Goal: Find specific page/section: Find specific page/section

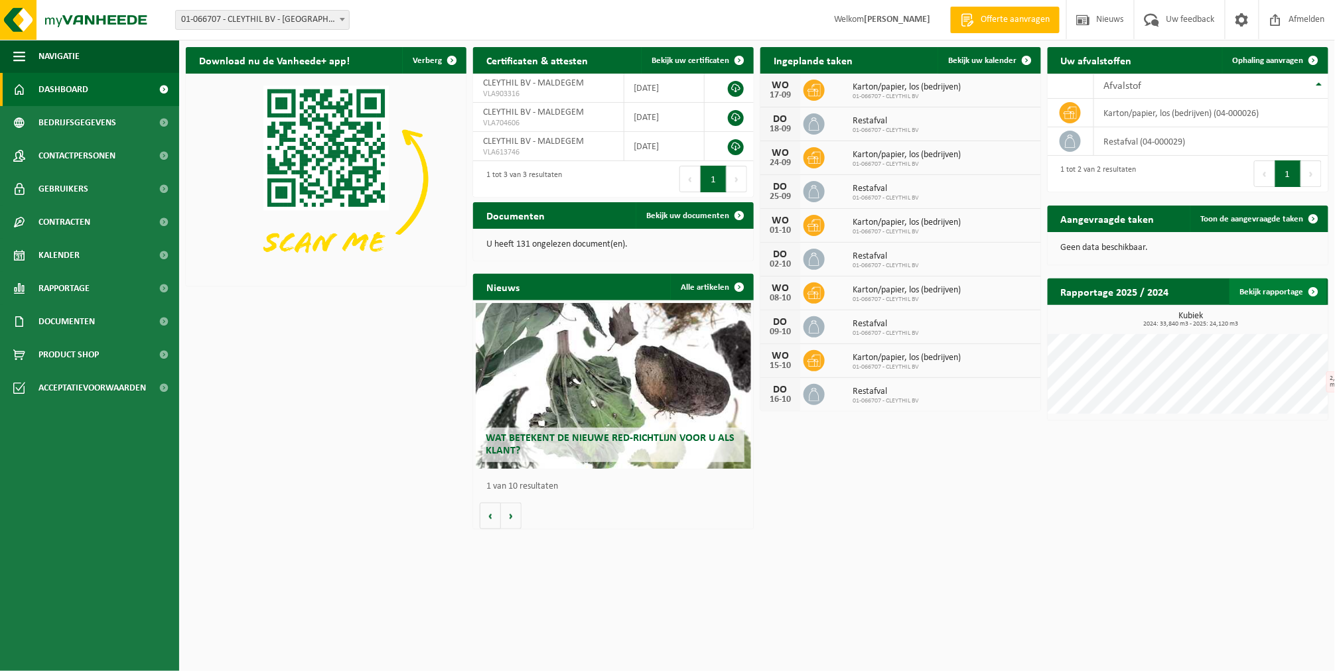
click at [1314, 288] on span at bounding box center [1313, 292] width 27 height 27
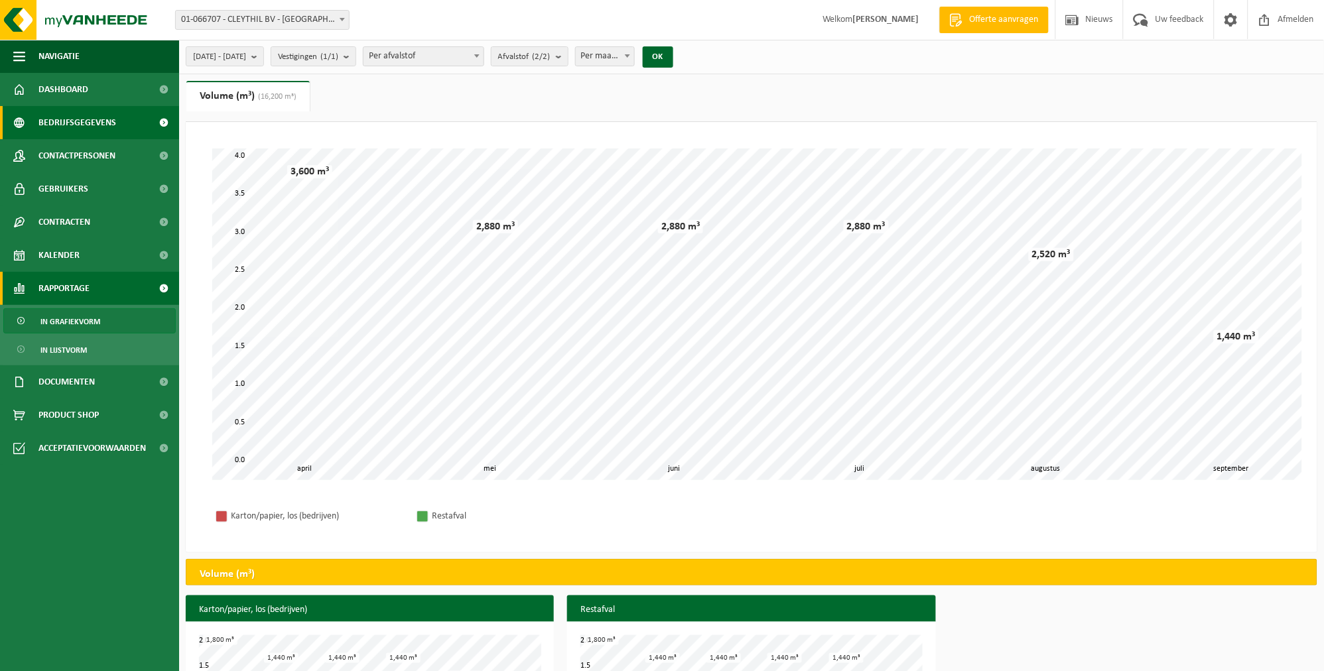
click at [94, 118] on span "Bedrijfsgegevens" at bounding box center [77, 122] width 78 height 33
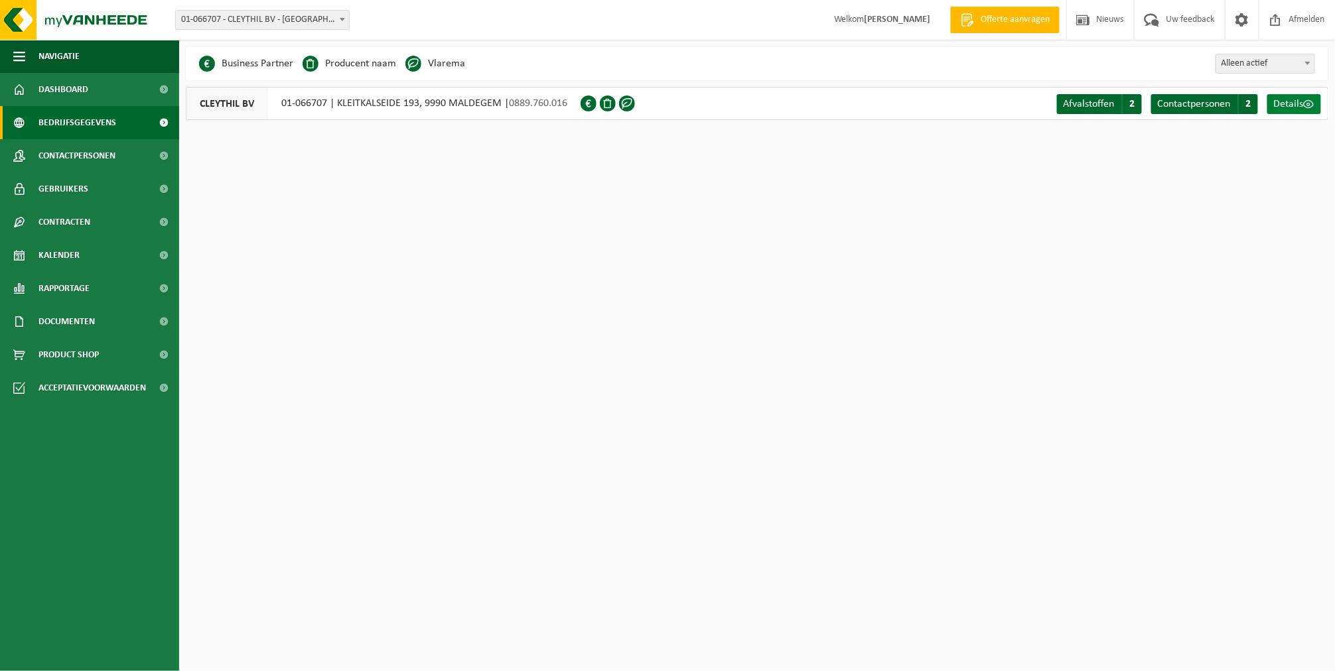
click at [1288, 99] on span "Details" at bounding box center [1289, 104] width 30 height 11
